Goal: Information Seeking & Learning: Find specific page/section

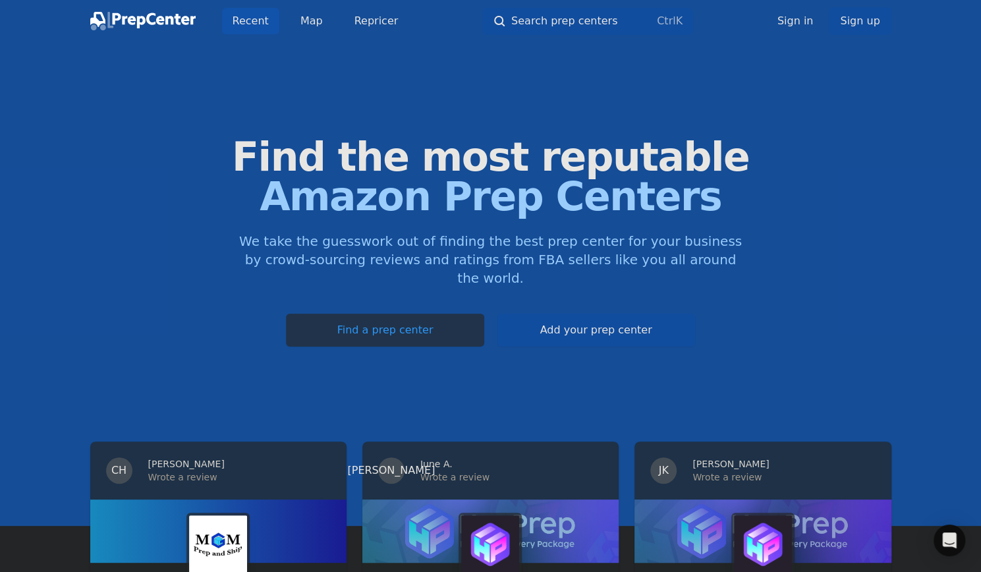
click at [432, 315] on link "Find a prep center" at bounding box center [385, 330] width 198 height 33
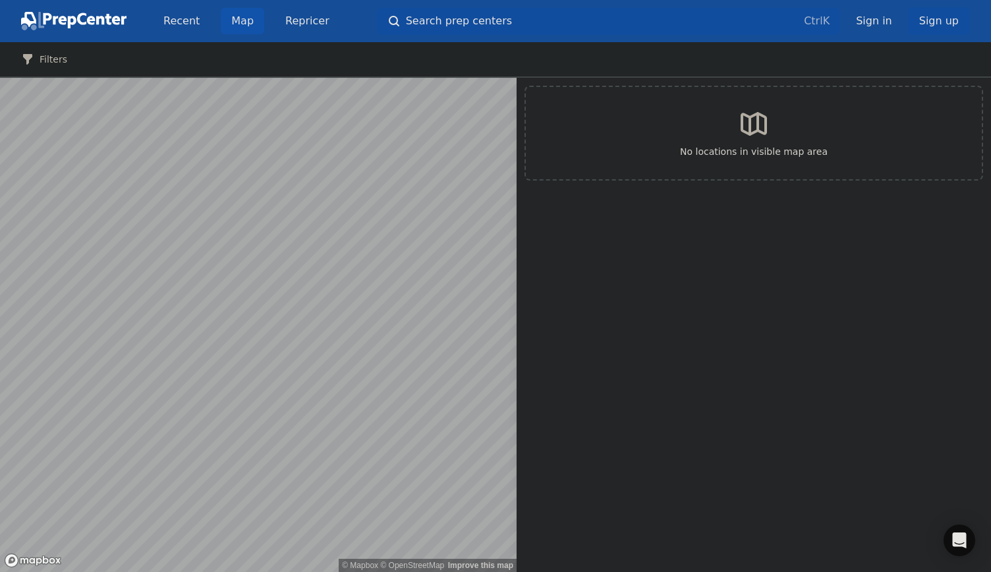
click at [632, 24] on button "Search prep centers Ctrl K" at bounding box center [608, 21] width 463 height 27
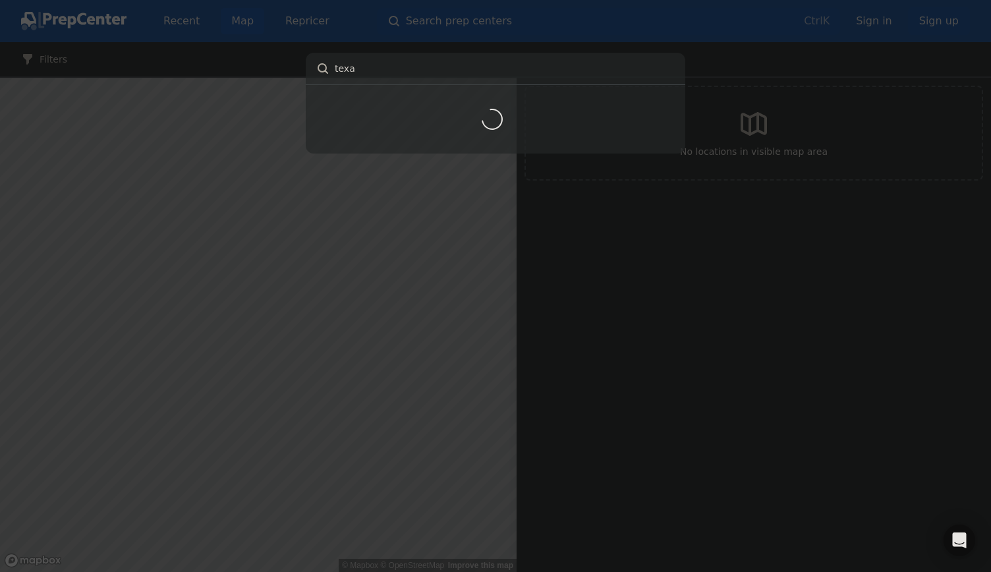
type input "[US_STATE]"
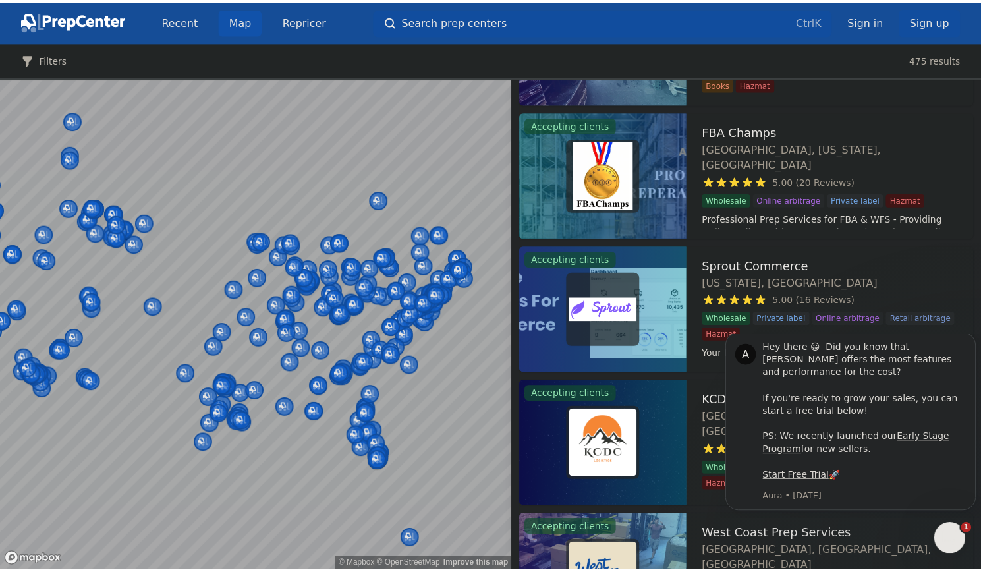
scroll to position [1990, 0]
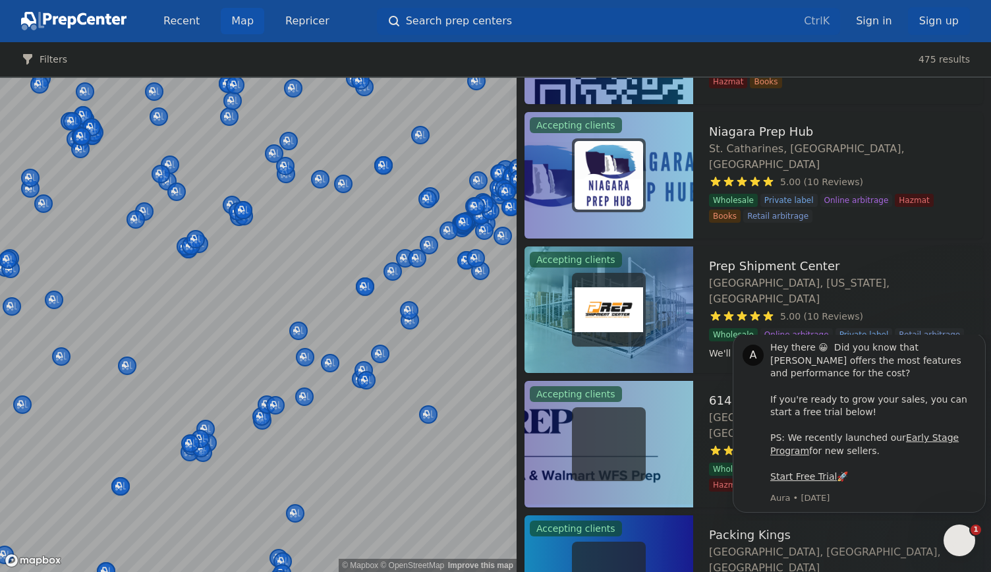
click at [553, 14] on button "Search prep centers Ctrl K" at bounding box center [608, 21] width 463 height 27
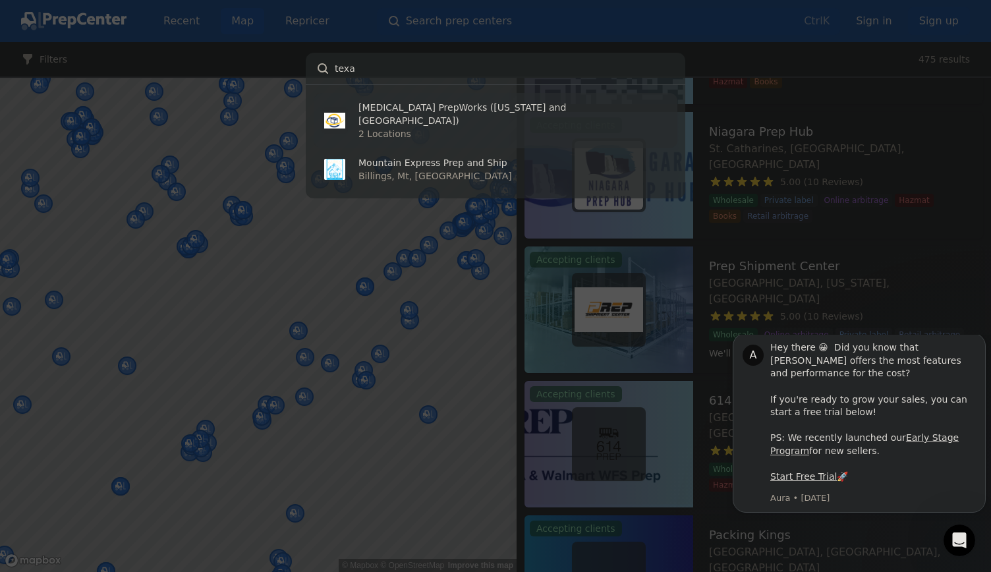
type input "[US_STATE]"
